Goal: Task Accomplishment & Management: Complete application form

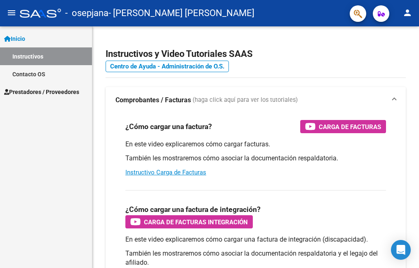
click at [55, 93] on span "Prestadores / Proveedores" at bounding box center [41, 92] width 75 height 9
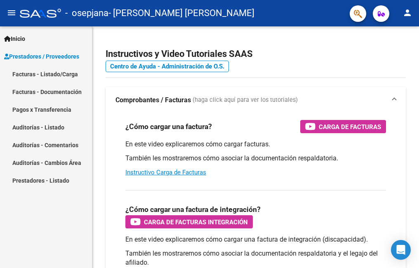
click at [65, 74] on link "Facturas - Listado/Carga" at bounding box center [46, 74] width 92 height 18
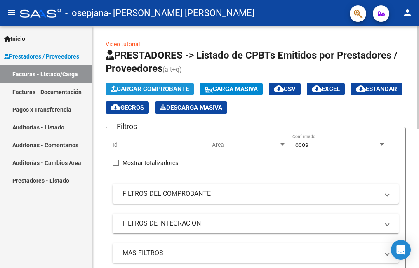
click at [181, 86] on span "Cargar Comprobante" at bounding box center [150, 88] width 78 height 7
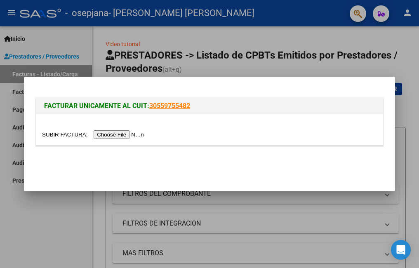
click at [106, 132] on input "file" at bounding box center [94, 134] width 104 height 9
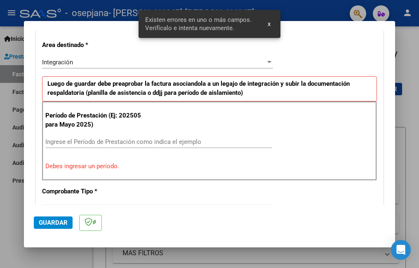
scroll to position [201, 0]
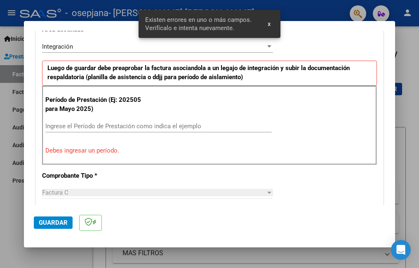
click at [122, 125] on input "Ingrese el Período de Prestación como indica el ejemplo" at bounding box center [158, 126] width 227 height 7
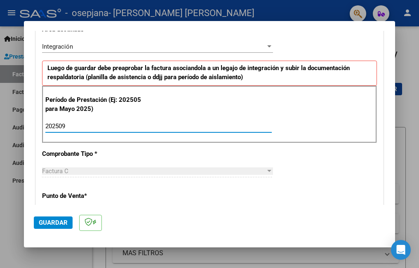
type input "202509"
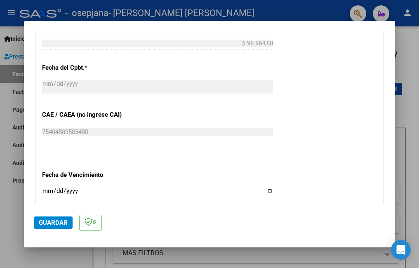
scroll to position [537, 0]
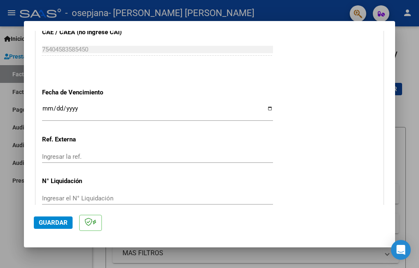
click at [266, 109] on input "Ingresar la fecha" at bounding box center [157, 111] width 231 height 13
type input "[DATE]"
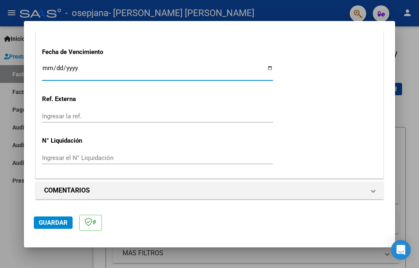
click at [59, 218] on button "Guardar" at bounding box center [53, 223] width 39 height 12
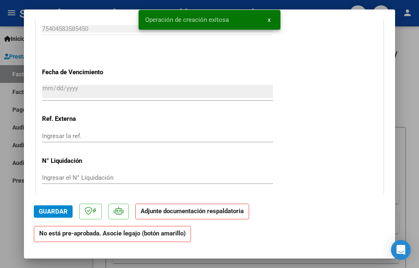
scroll to position [702, 0]
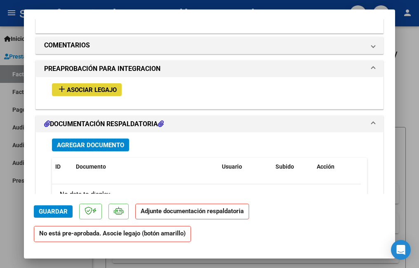
click at [102, 84] on button "add Asociar Legajo" at bounding box center [87, 89] width 70 height 13
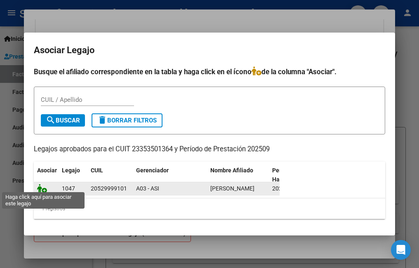
click at [41, 185] on icon at bounding box center [42, 188] width 10 height 9
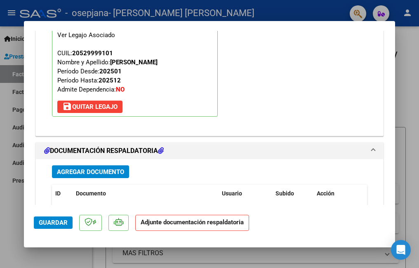
scroll to position [847, 0]
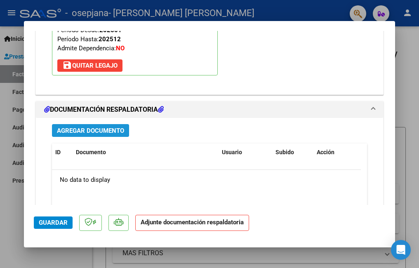
click at [90, 130] on span "Agregar Documento" at bounding box center [90, 130] width 67 height 7
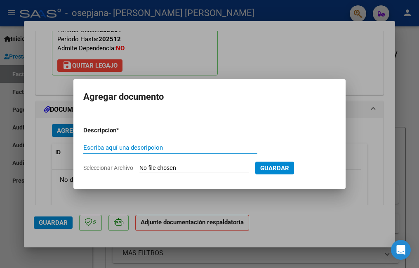
click at [128, 144] on input "Escriba aquí una descripcion" at bounding box center [170, 147] width 174 height 7
type input "planilla de asistencia del mes de Setiembre Psicología"
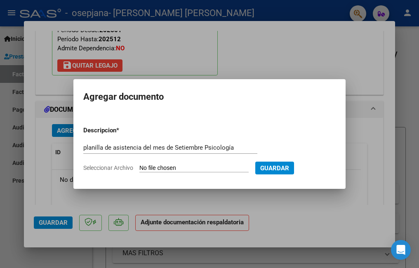
click at [127, 166] on span "Seleccionar Archivo" at bounding box center [108, 168] width 50 height 7
click at [140, 166] on input "Seleccionar Archivo" at bounding box center [194, 169] width 109 height 8
type input "C:\fakepath\asistencia [PERSON_NAME] psico set25.pdf"
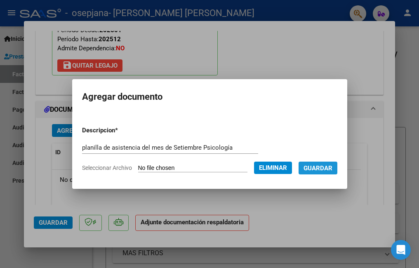
click at [315, 166] on span "Guardar" at bounding box center [318, 168] width 29 height 7
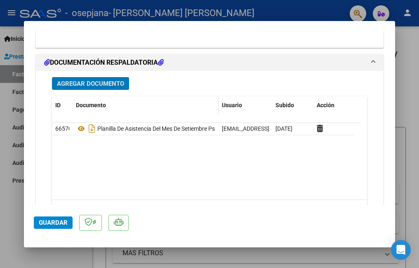
scroll to position [894, 0]
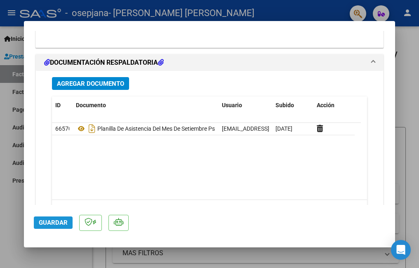
click at [51, 221] on span "Guardar" at bounding box center [53, 222] width 29 height 7
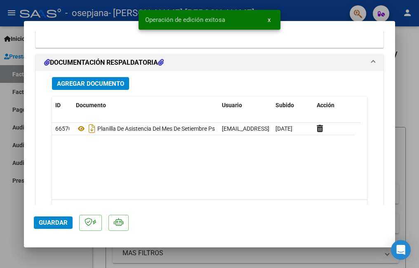
click at [12, 200] on div at bounding box center [209, 134] width 419 height 268
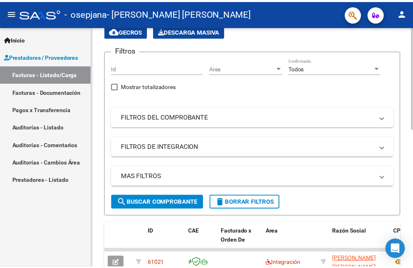
scroll to position [0, 0]
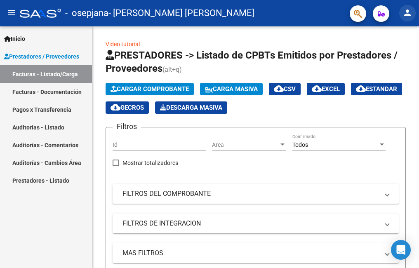
click at [405, 12] on mat-icon "person" at bounding box center [408, 13] width 10 height 10
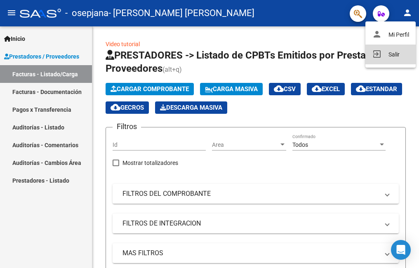
click at [389, 53] on button "exit_to_app Salir" at bounding box center [391, 55] width 50 height 20
